Goal: Task Accomplishment & Management: Manage account settings

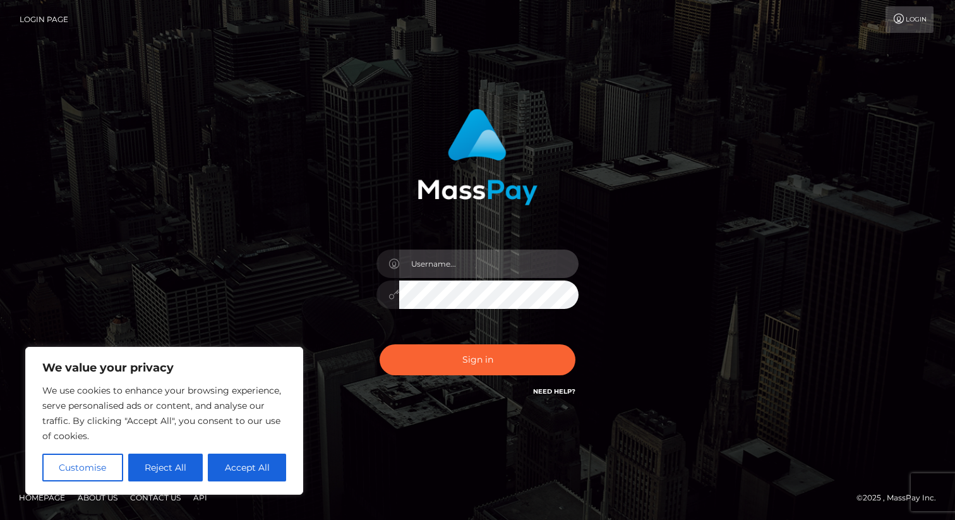
click at [474, 272] on input "text" at bounding box center [488, 264] width 179 height 28
type input "mchase04"
click at [380, 344] on button "Sign in" at bounding box center [478, 359] width 196 height 31
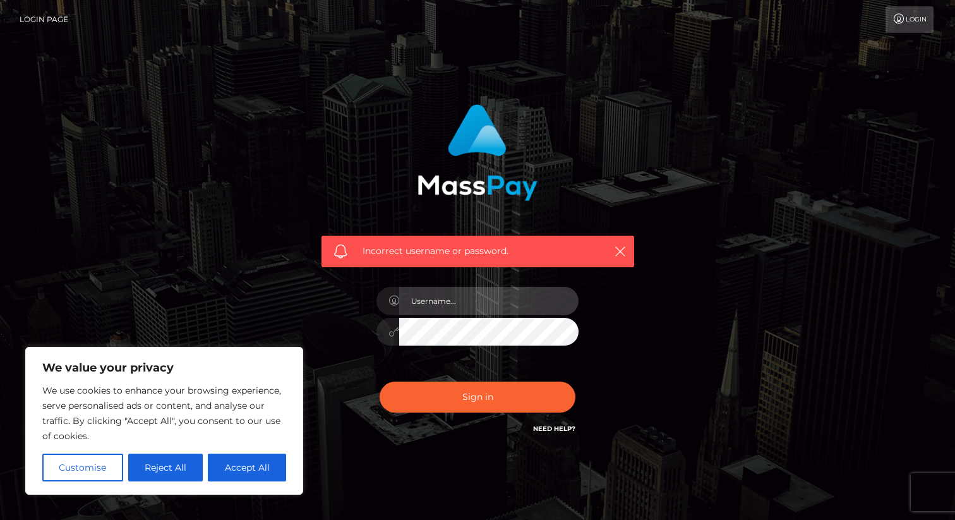
click at [498, 299] on input "text" at bounding box center [488, 301] width 179 height 28
click at [467, 294] on input "mchase04" at bounding box center [488, 301] width 179 height 28
click at [467, 301] on input "mchase04" at bounding box center [488, 301] width 179 height 28
type input "m"
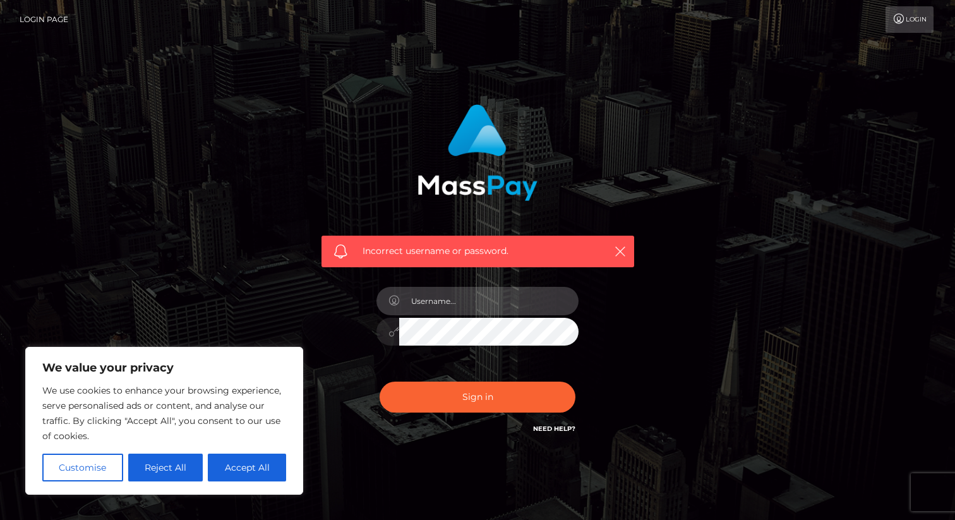
click at [467, 301] on input "text" at bounding box center [488, 301] width 179 height 28
type input "mchase04"
click at [380, 382] on button "Sign in" at bounding box center [478, 397] width 196 height 31
click at [559, 431] on link "Need Help?" at bounding box center [554, 429] width 42 height 8
click at [814, 353] on div "Incorrect username or password." at bounding box center [478, 276] width 720 height 363
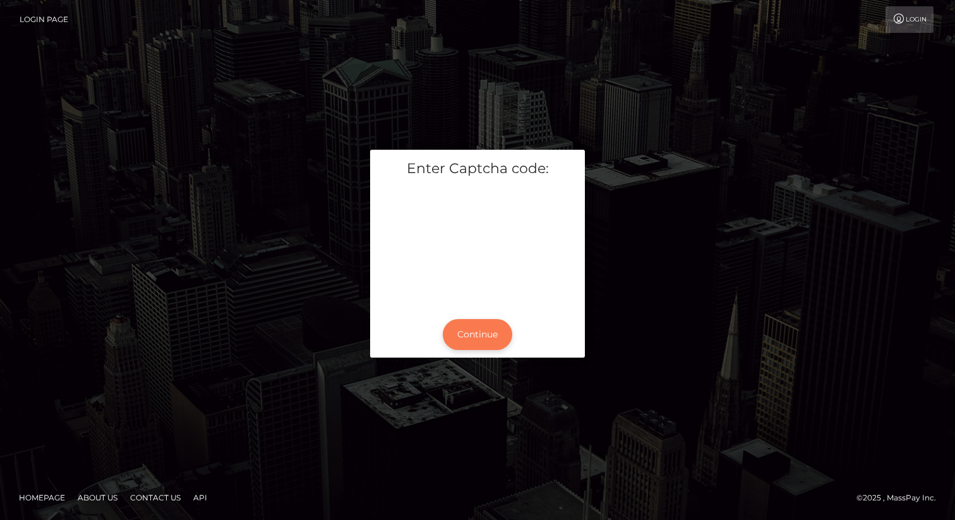
click at [484, 334] on button "Continue" at bounding box center [477, 334] width 69 height 31
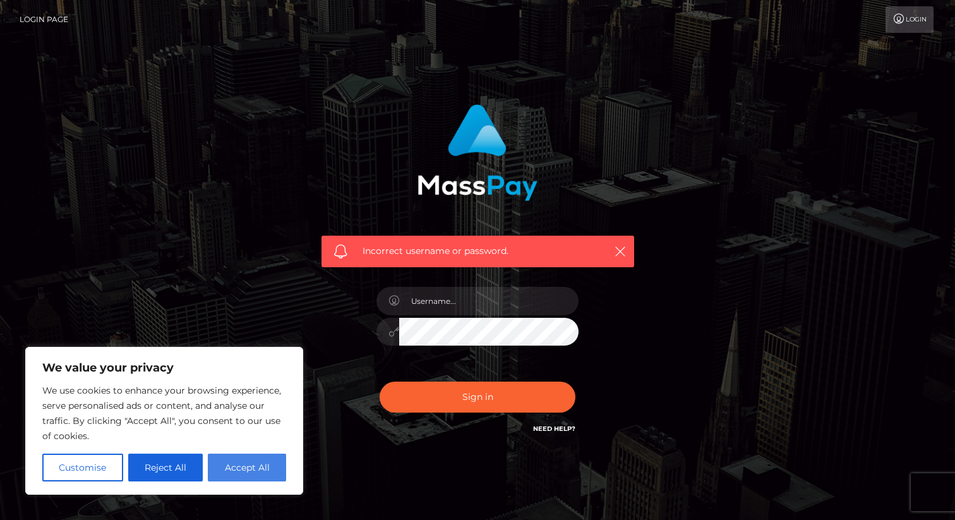
click at [248, 463] on button "Accept All" at bounding box center [247, 468] width 78 height 28
checkbox input "true"
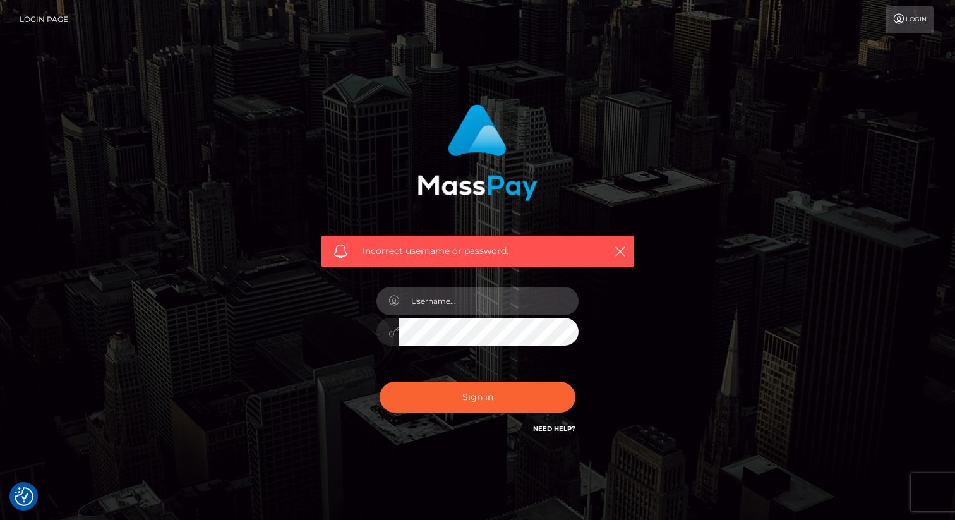
click at [459, 305] on input "text" at bounding box center [488, 301] width 179 height 28
type input "mchase04"
click at [380, 382] on button "Sign in" at bounding box center [478, 397] width 196 height 31
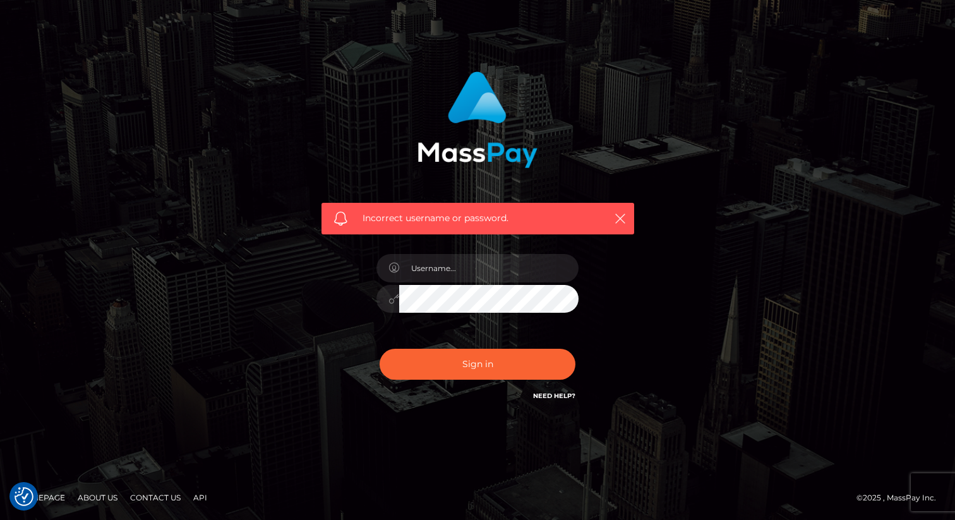
click at [555, 395] on link "Need Help?" at bounding box center [554, 396] width 42 height 8
click at [622, 218] on icon "button" at bounding box center [620, 218] width 13 height 13
click at [618, 221] on icon "button" at bounding box center [620, 218] width 13 height 13
click at [163, 500] on link "Contact Us" at bounding box center [155, 498] width 61 height 20
